Goal: Find specific page/section: Find specific page/section

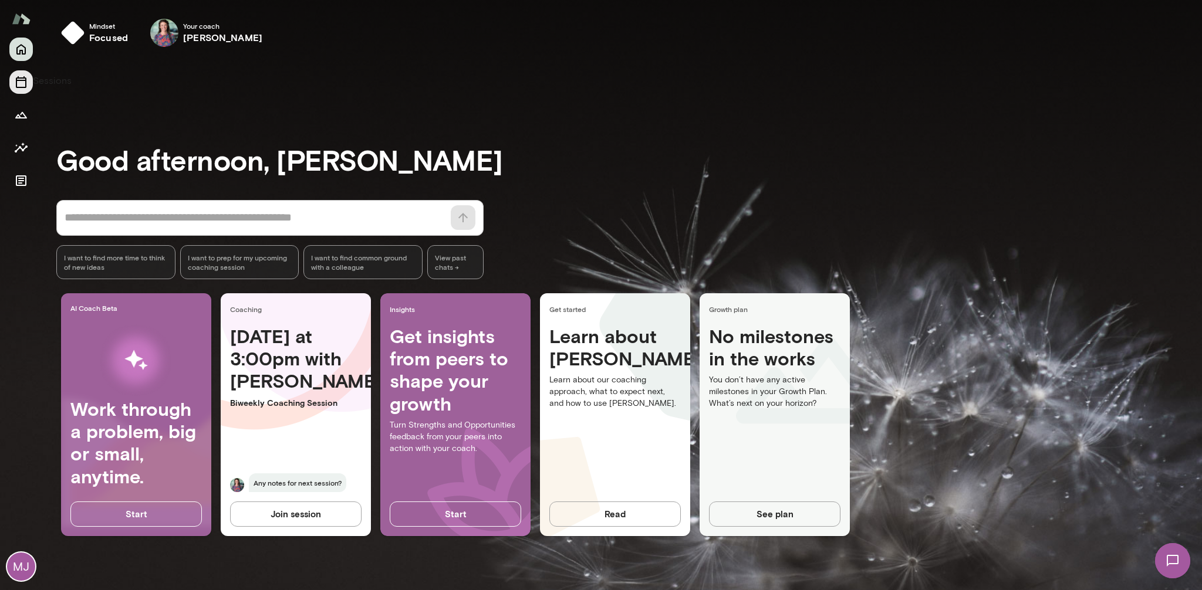
click at [19, 79] on icon "Sessions" at bounding box center [21, 82] width 14 height 14
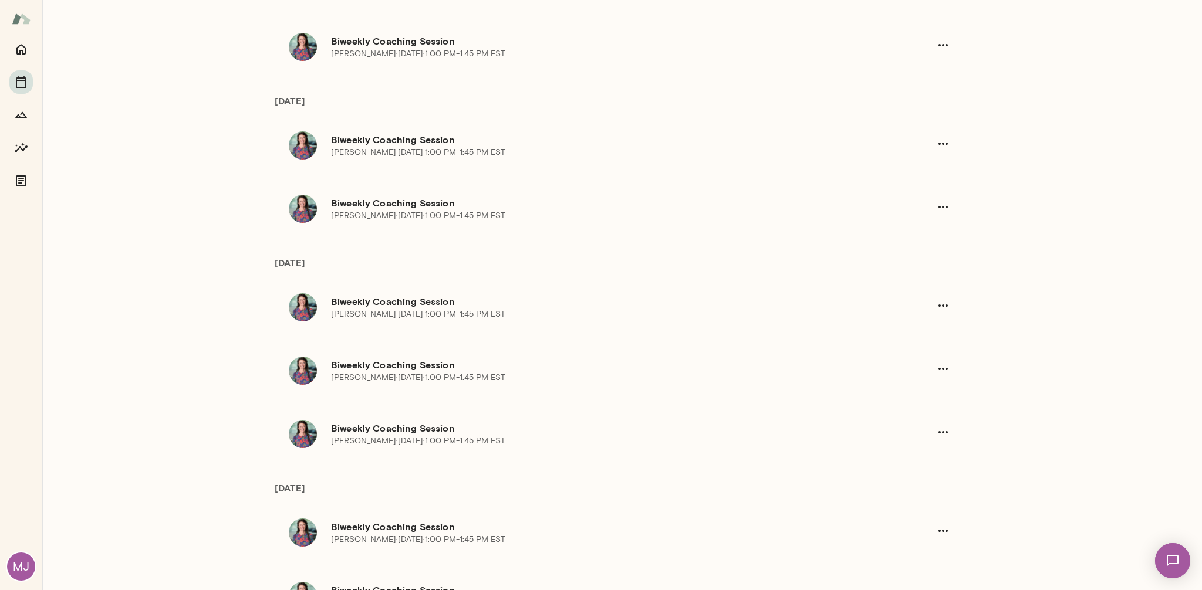
scroll to position [707, 0]
